Goal: Transaction & Acquisition: Purchase product/service

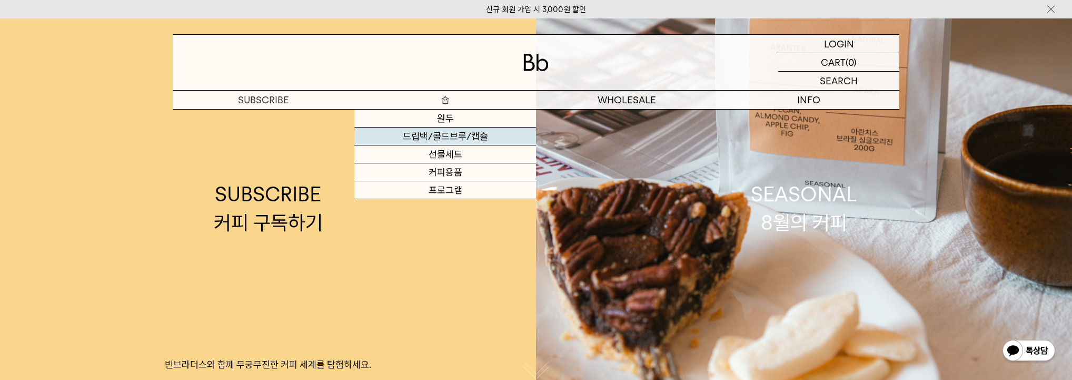
click at [457, 142] on link "드립백/콜드브루/캡슐" at bounding box center [445, 136] width 182 height 18
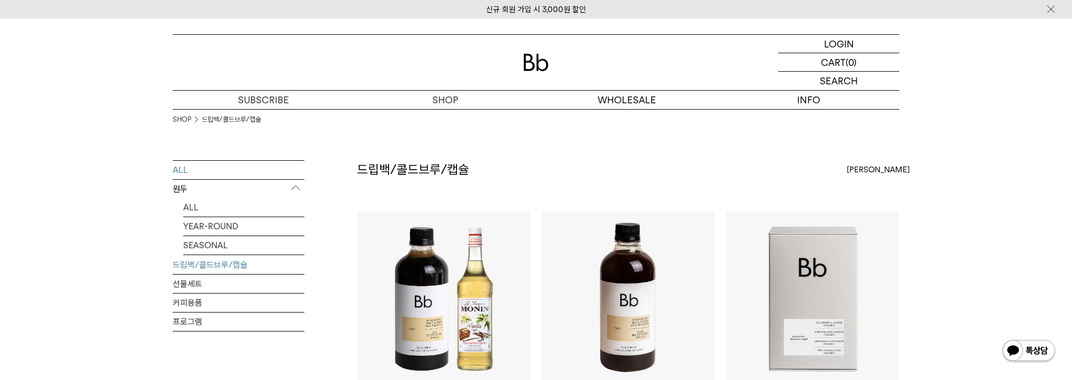
click at [204, 165] on link "ALL" at bounding box center [239, 170] width 132 height 18
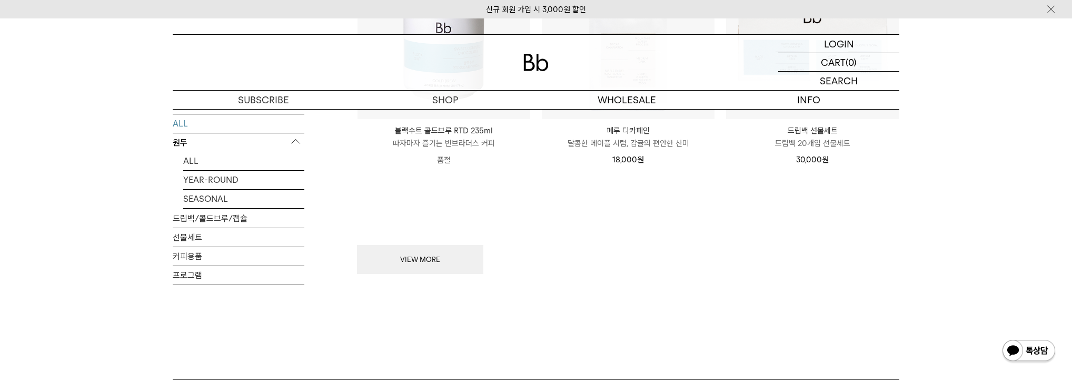
scroll to position [1306, 0]
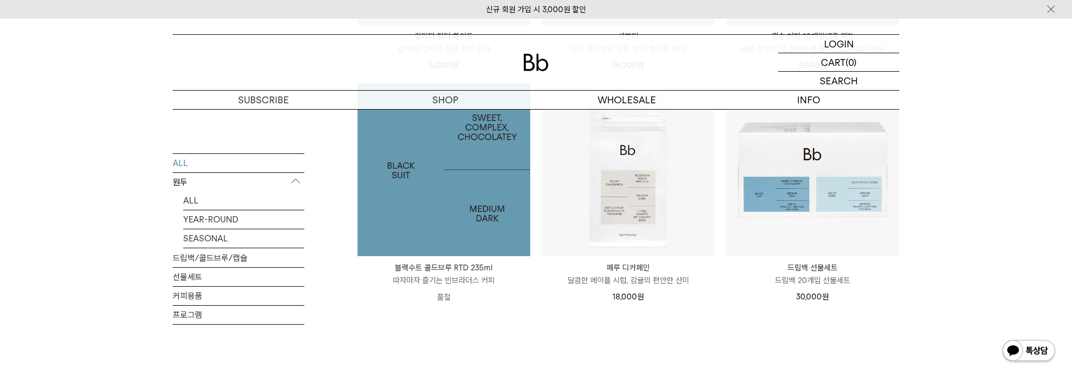
click at [458, 194] on img at bounding box center [444, 169] width 173 height 173
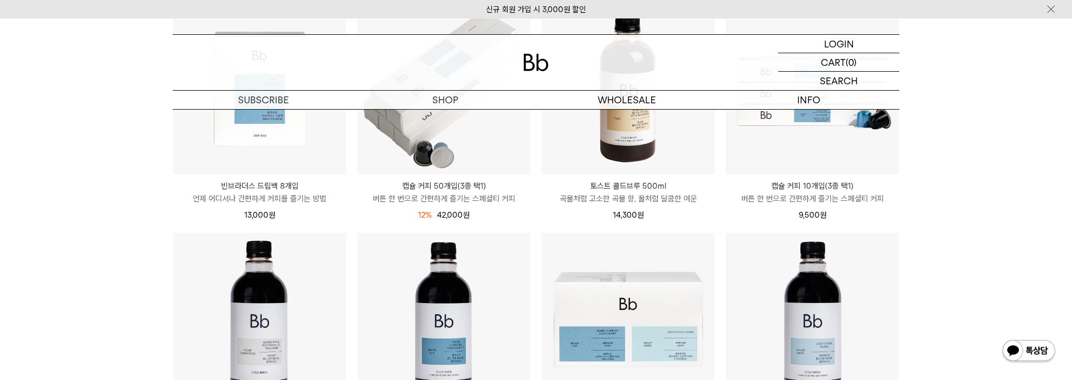
scroll to position [2502, 0]
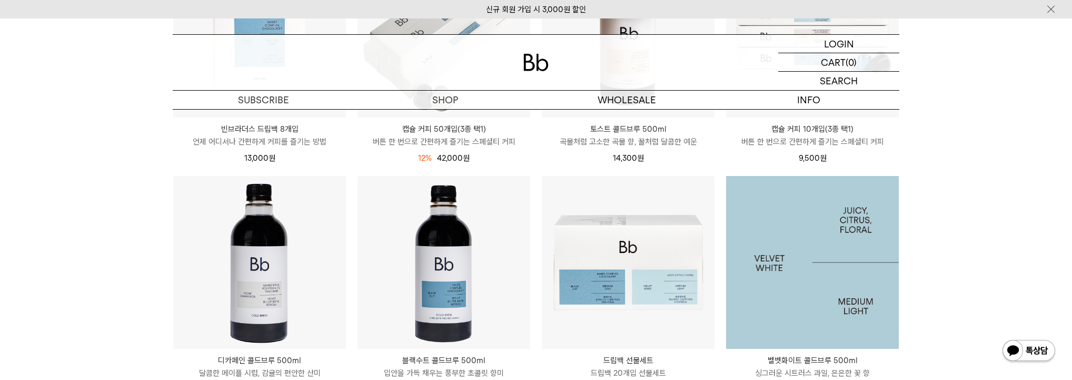
click at [816, 262] on img at bounding box center [812, 262] width 173 height 173
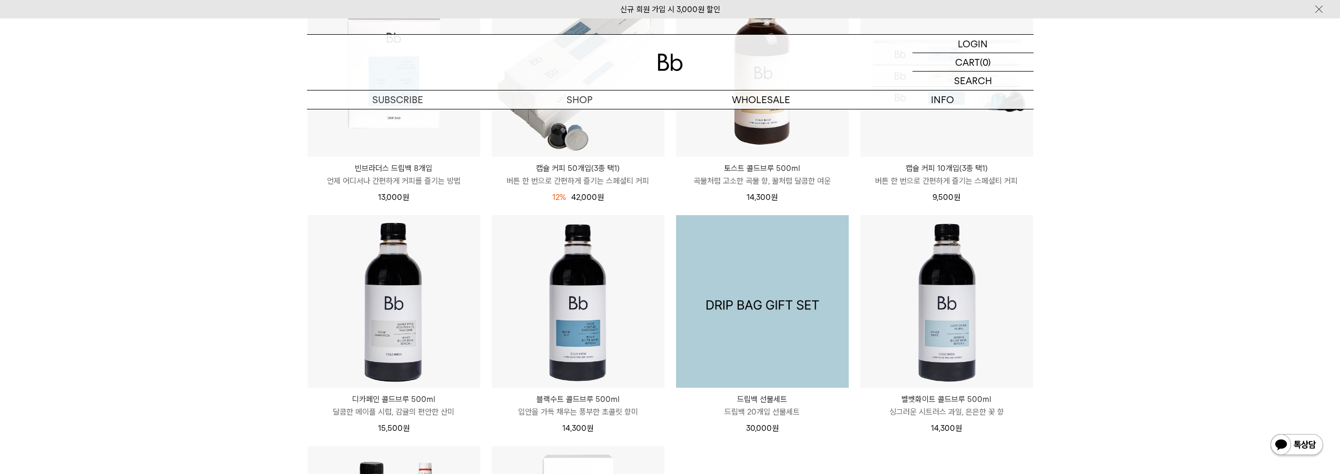
scroll to position [2293, 0]
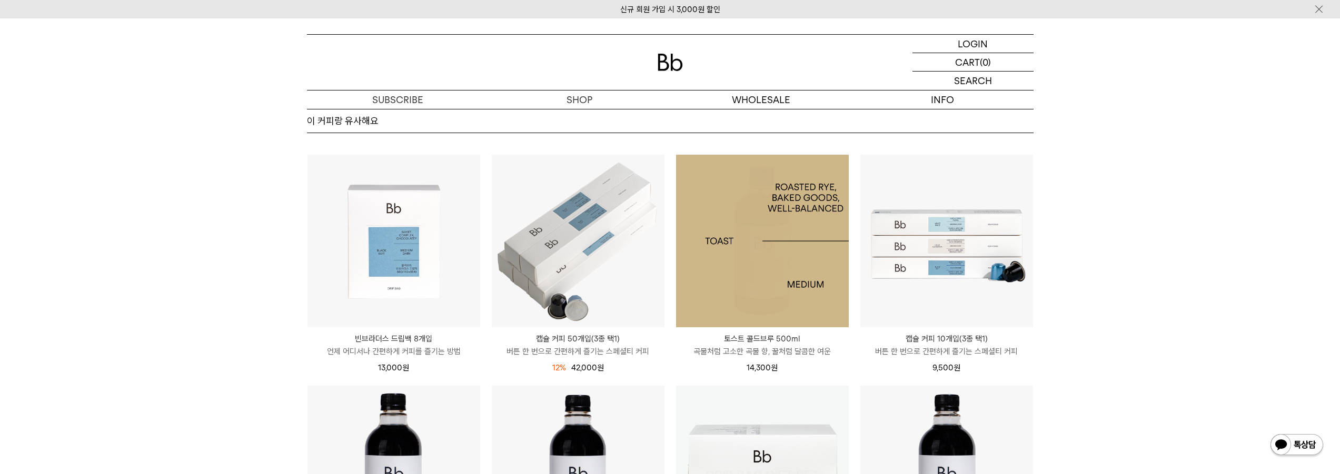
click at [754, 279] on img at bounding box center [762, 241] width 173 height 173
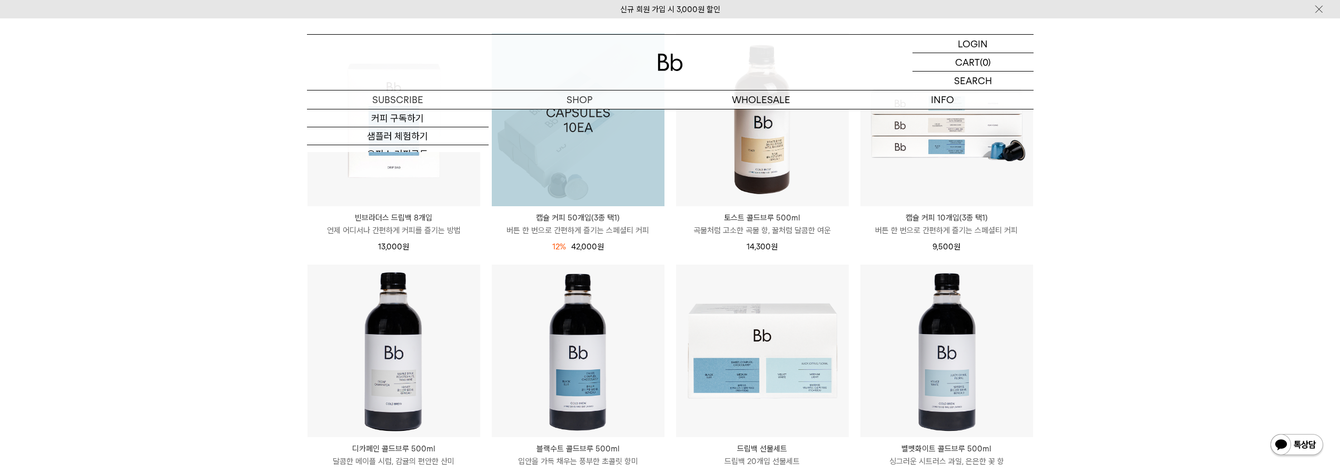
scroll to position [2504, 0]
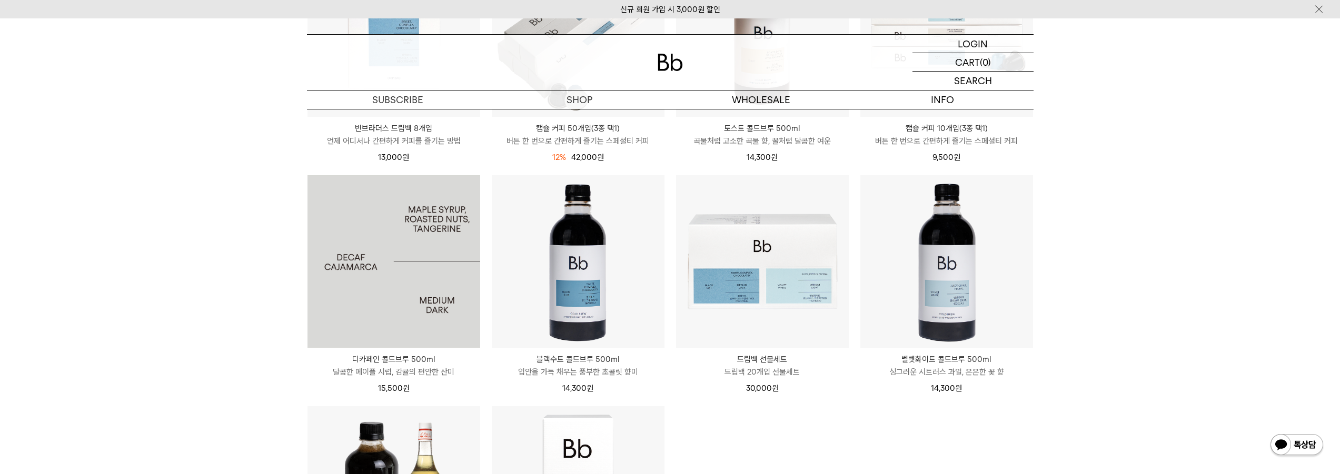
click at [399, 264] on img at bounding box center [393, 261] width 173 height 173
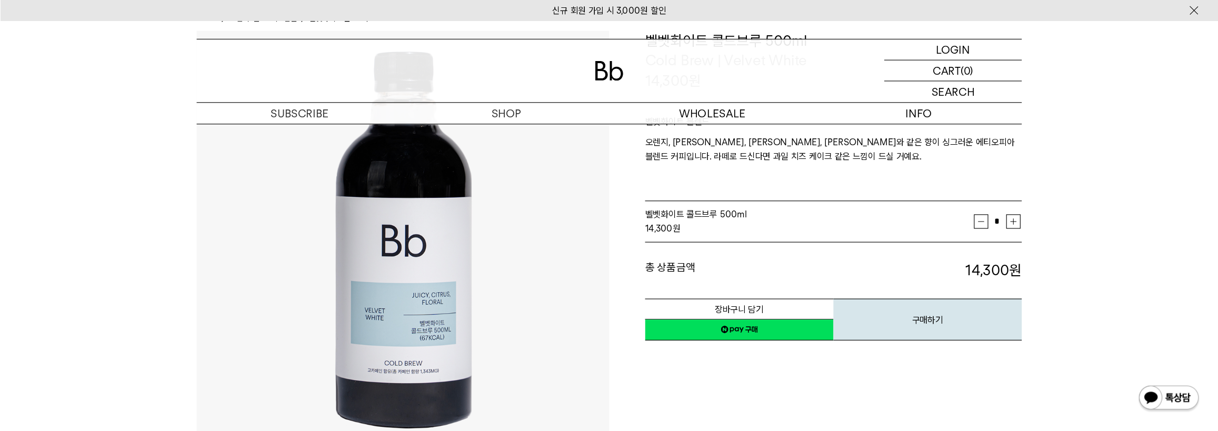
scroll to position [84, 0]
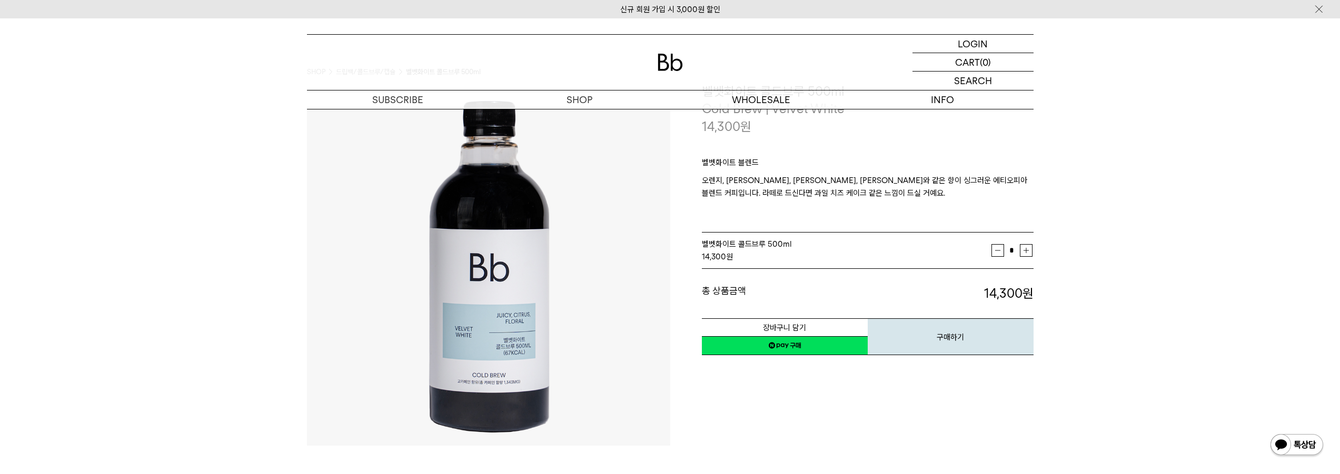
scroll to position [32, 0]
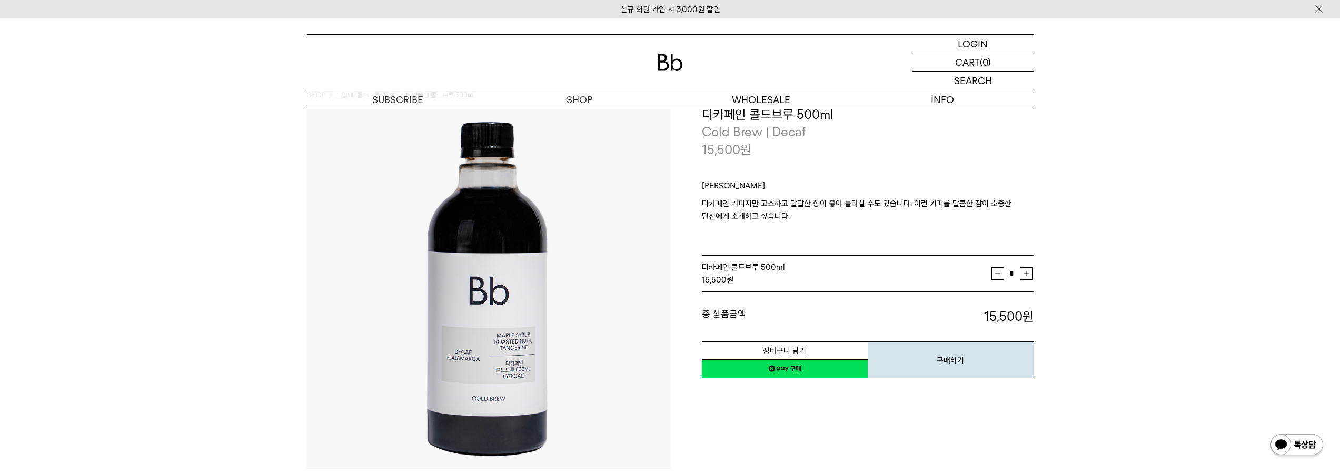
scroll to position [15, 0]
